Goal: Information Seeking & Learning: Learn about a topic

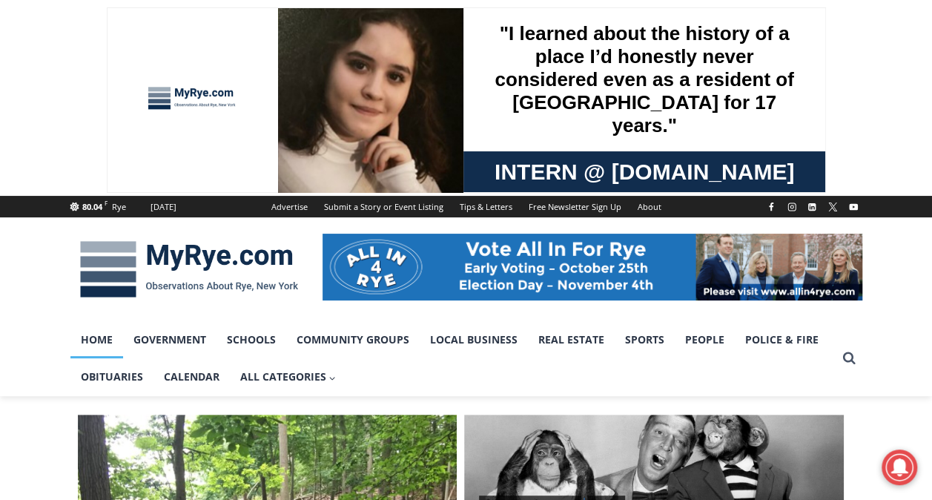
click at [256, 251] on img at bounding box center [188, 268] width 237 height 77
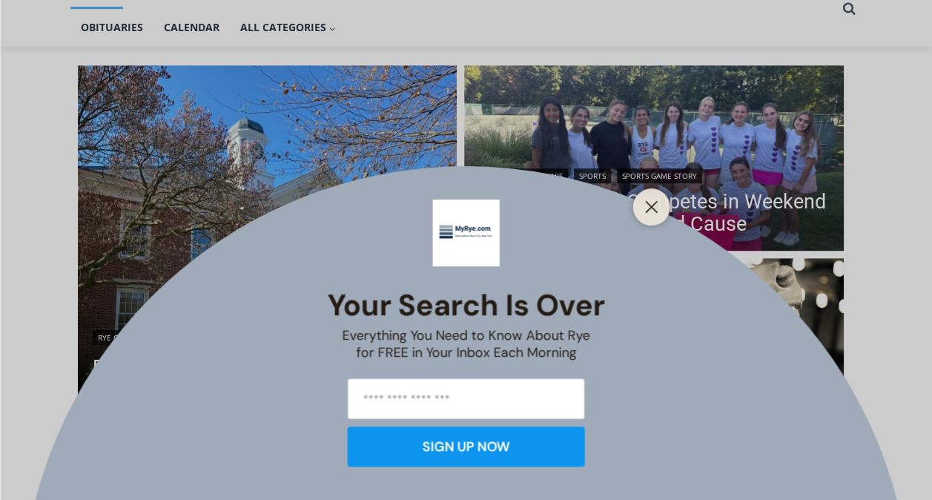
scroll to position [350, 0]
click at [646, 205] on icon "Close" at bounding box center [651, 206] width 13 height 13
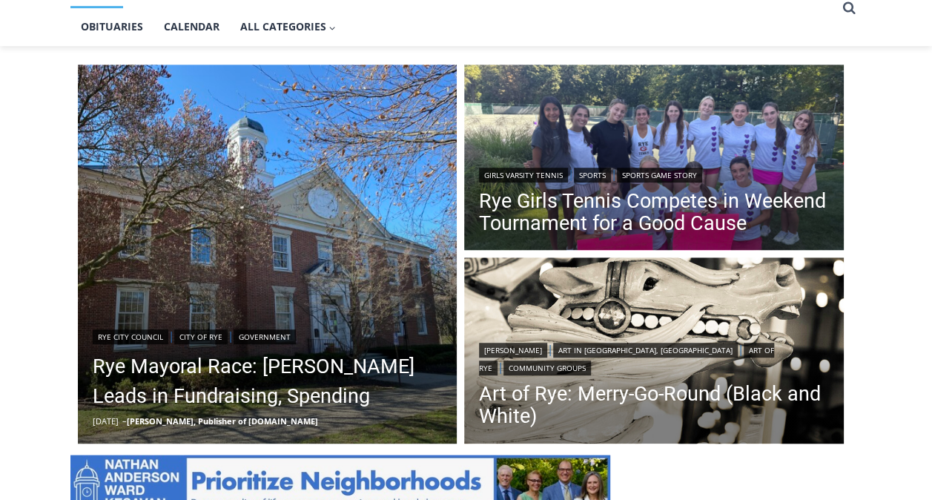
click at [315, 368] on link "Rye Mayoral Race: [PERSON_NAME] Leads in Fundraising, Spending" at bounding box center [268, 380] width 350 height 59
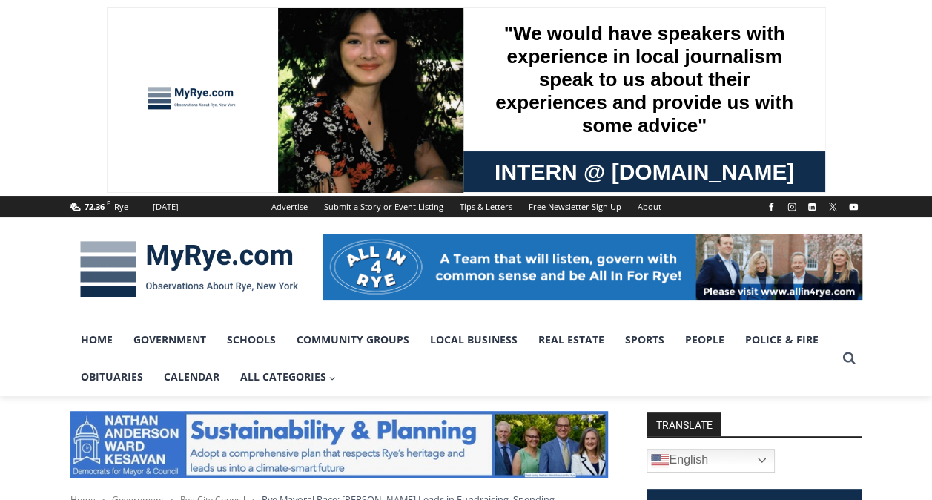
click at [197, 258] on img at bounding box center [188, 268] width 237 height 77
